Goal: Transaction & Acquisition: Purchase product/service

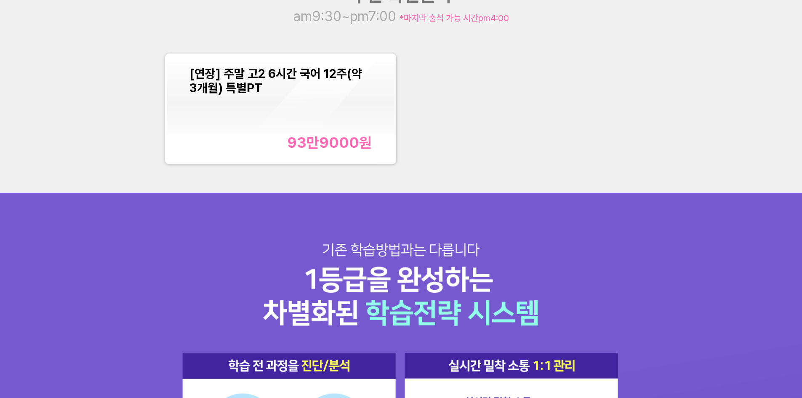
scroll to position [1095, 0]
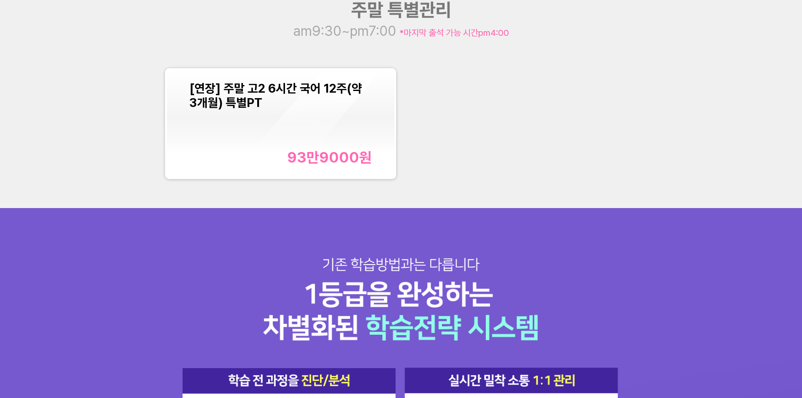
click at [310, 147] on div "[연장] 주말 고2 6시간 국어 12주(약 3개월) 특별PT 93만9000 원" at bounding box center [280, 123] width 182 height 85
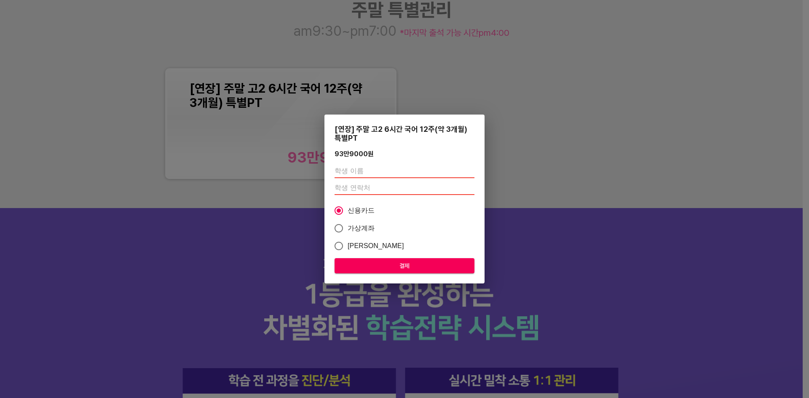
click at [361, 228] on span "가상계좌" at bounding box center [360, 228] width 27 height 10
click at [347, 228] on input "가상계좌" at bounding box center [339, 228] width 18 height 18
radio input "true"
click at [617, 150] on div "[연장] 주말 고2 6시간 국어 12주(약 3개월) 특별PT 93만9000 원 신용카드 가상계좌 카카오페이 결제" at bounding box center [404, 199] width 809 height 398
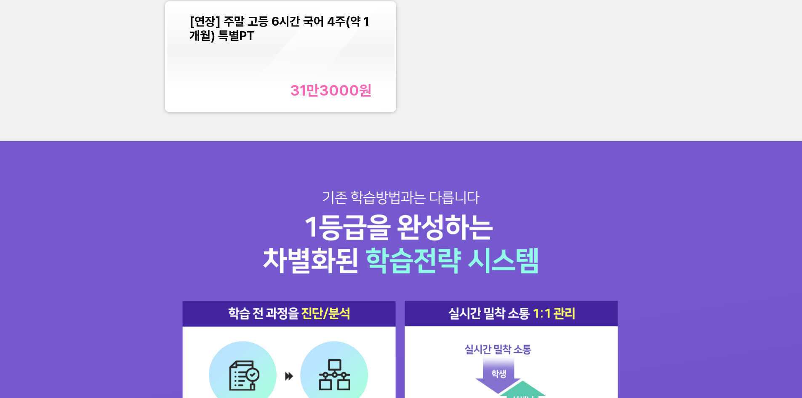
scroll to position [1053, 0]
